Goal: Information Seeking & Learning: Learn about a topic

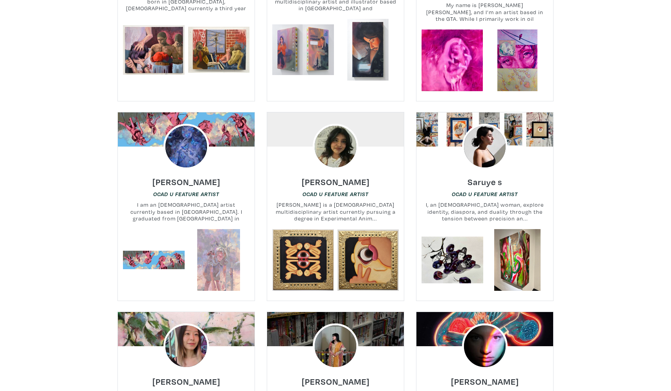
scroll to position [604, 0]
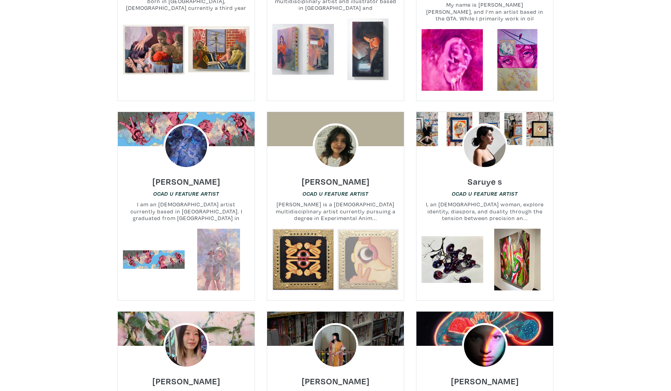
click at [363, 262] on link at bounding box center [368, 260] width 62 height 62
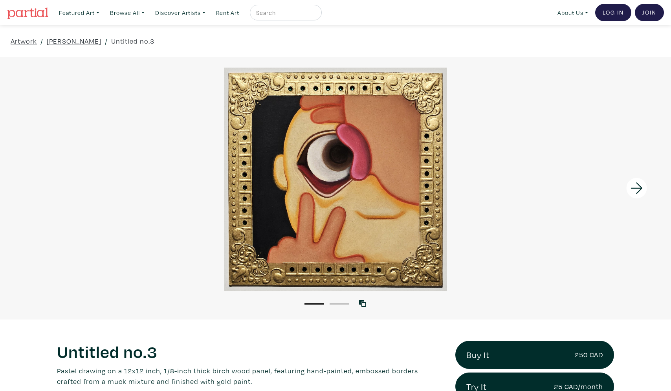
click at [339, 303] on button "2" at bounding box center [340, 303] width 20 height 1
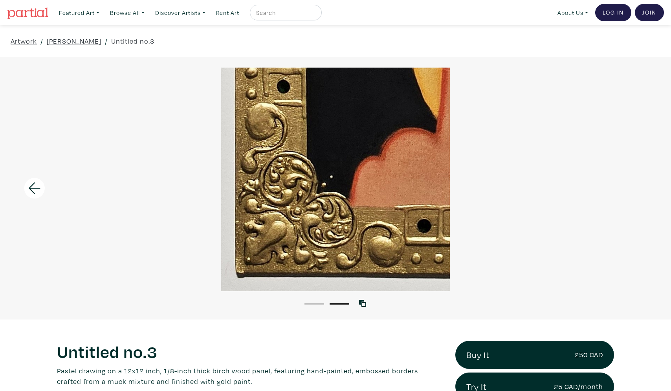
click at [312, 304] on li "1" at bounding box center [314, 303] width 20 height 8
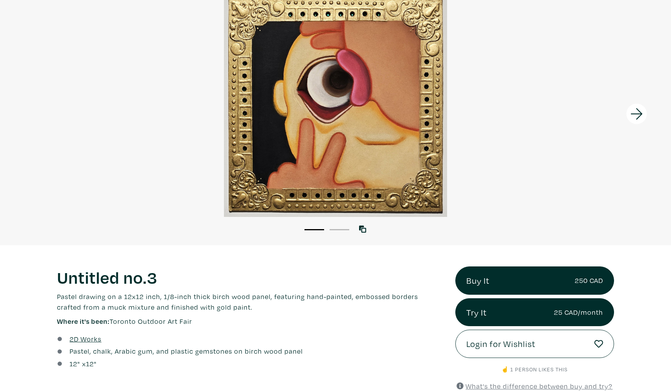
scroll to position [83, 0]
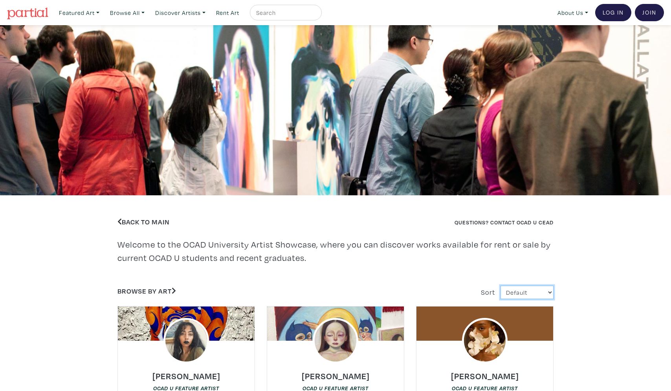
click at [513, 293] on select "Default Most Viewed Newest A-Z Z-A" at bounding box center [526, 293] width 53 height 14
click at [500, 286] on select "Default Most Viewed Newest A-Z Z-A" at bounding box center [526, 293] width 53 height 14
click at [518, 294] on select "Default Most Viewed Newest A-Z Z-A" at bounding box center [526, 293] width 53 height 14
select select "views"
click at [500, 286] on select "Default Most Viewed Newest A-Z Z-A" at bounding box center [526, 293] width 53 height 14
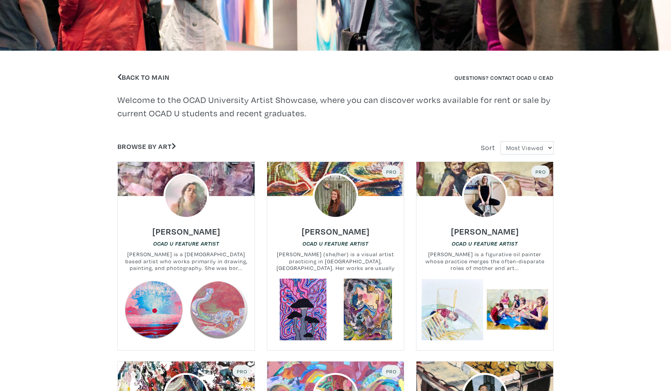
scroll to position [154, 0]
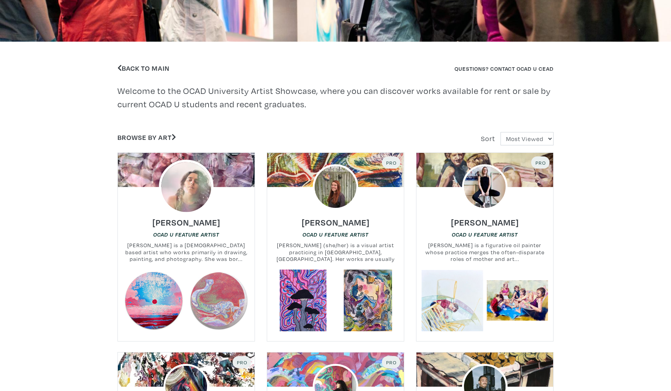
click at [198, 190] on img at bounding box center [186, 187] width 55 height 55
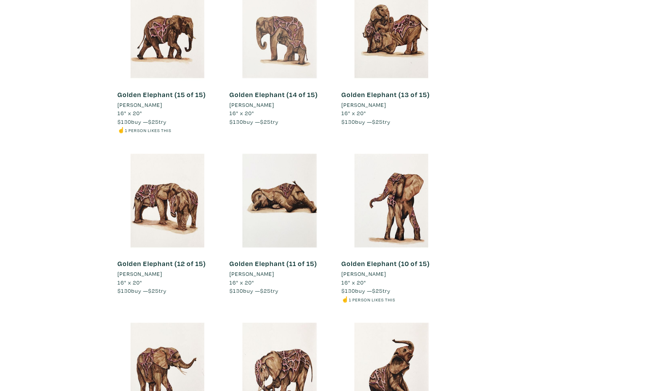
scroll to position [4556, 0]
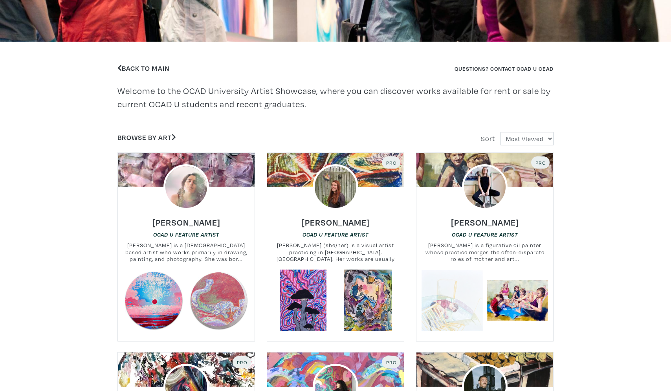
click at [469, 293] on link at bounding box center [452, 300] width 62 height 62
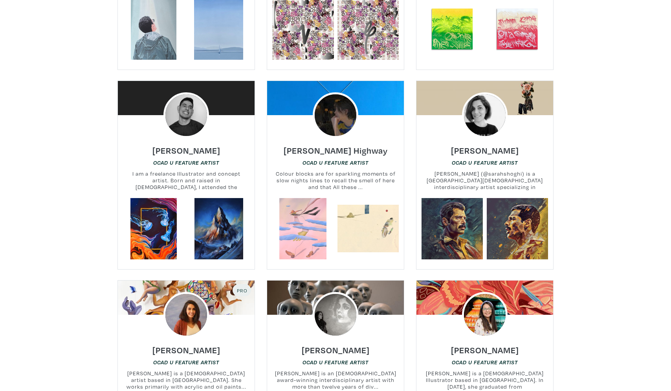
scroll to position [1634, 0]
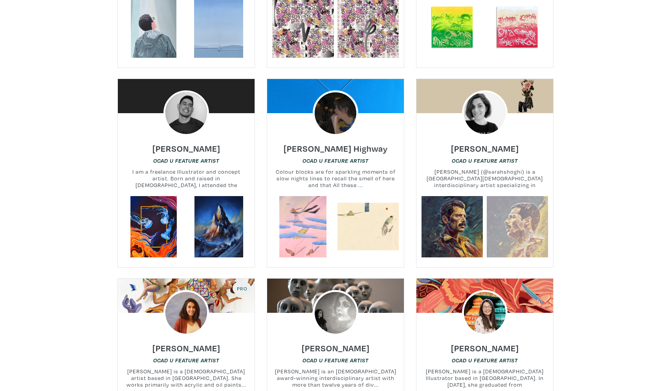
click at [513, 218] on link at bounding box center [518, 227] width 62 height 62
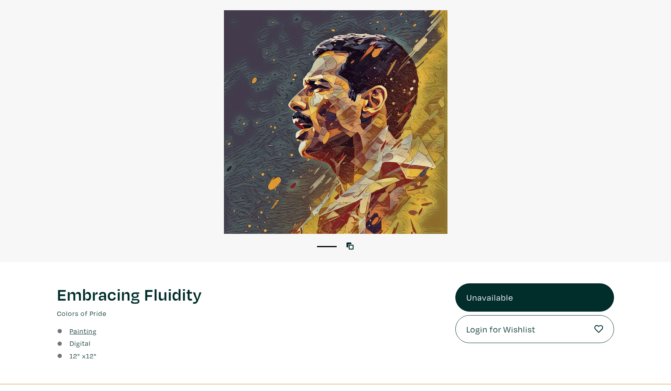
scroll to position [65, 0]
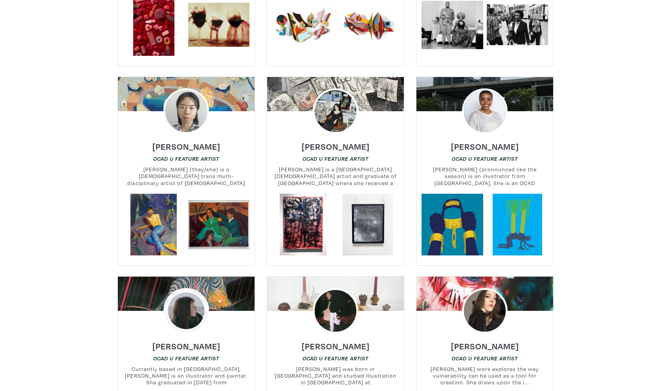
scroll to position [2832, 0]
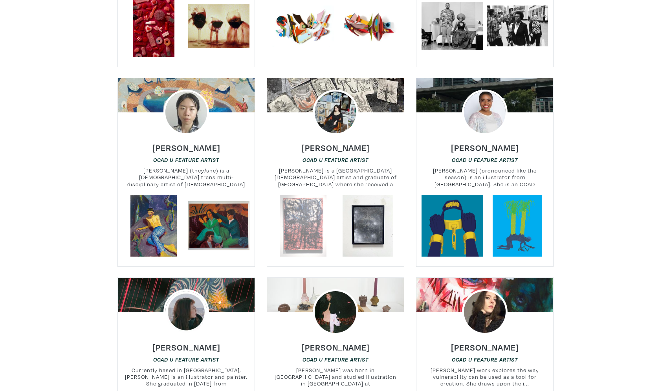
click at [291, 220] on link at bounding box center [303, 226] width 62 height 62
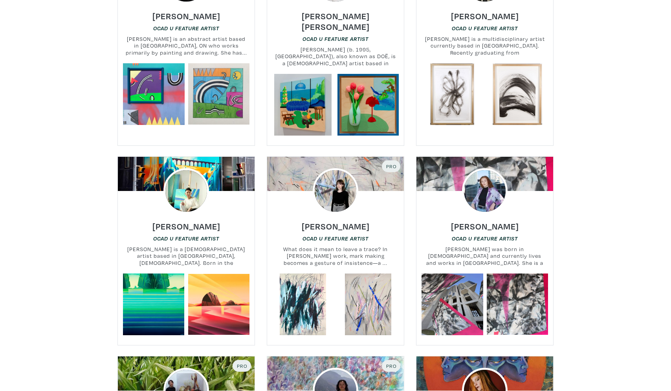
scroll to position [1138, 0]
